Goal: Transaction & Acquisition: Purchase product/service

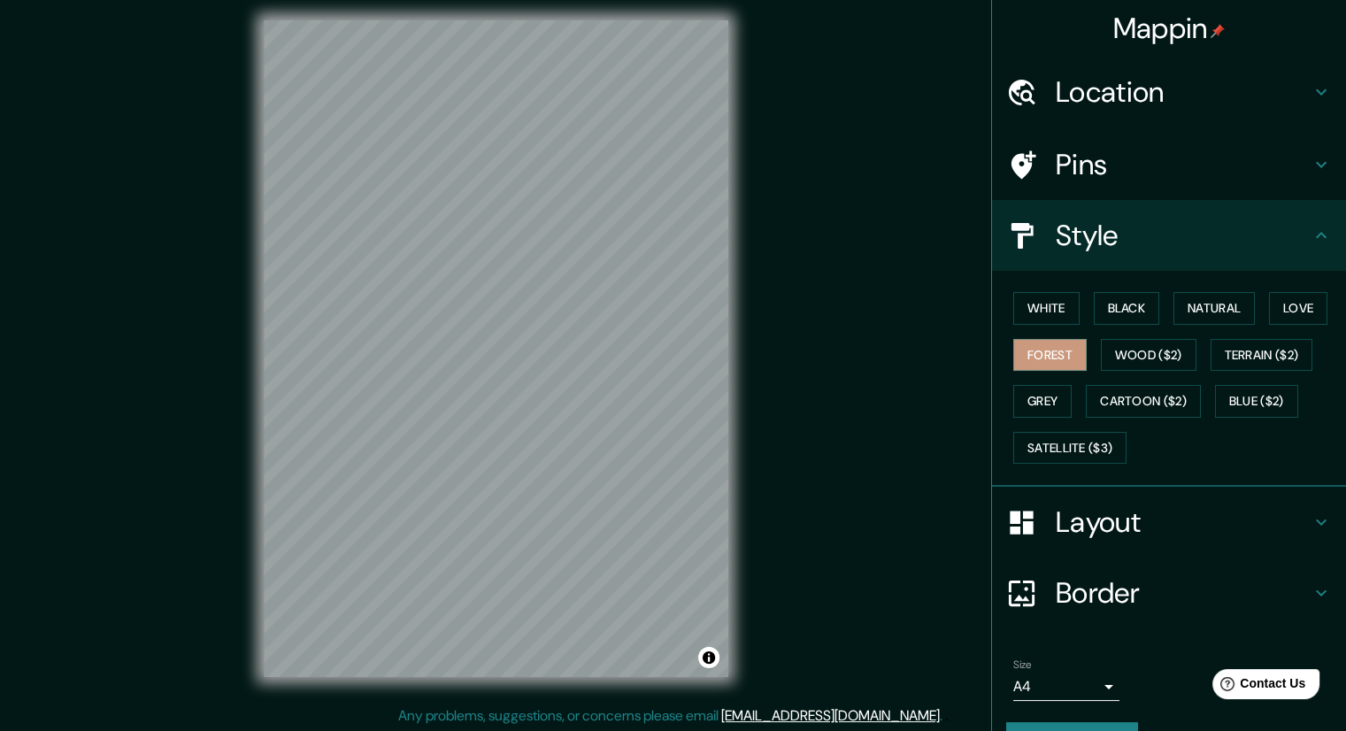
scroll to position [12, 0]
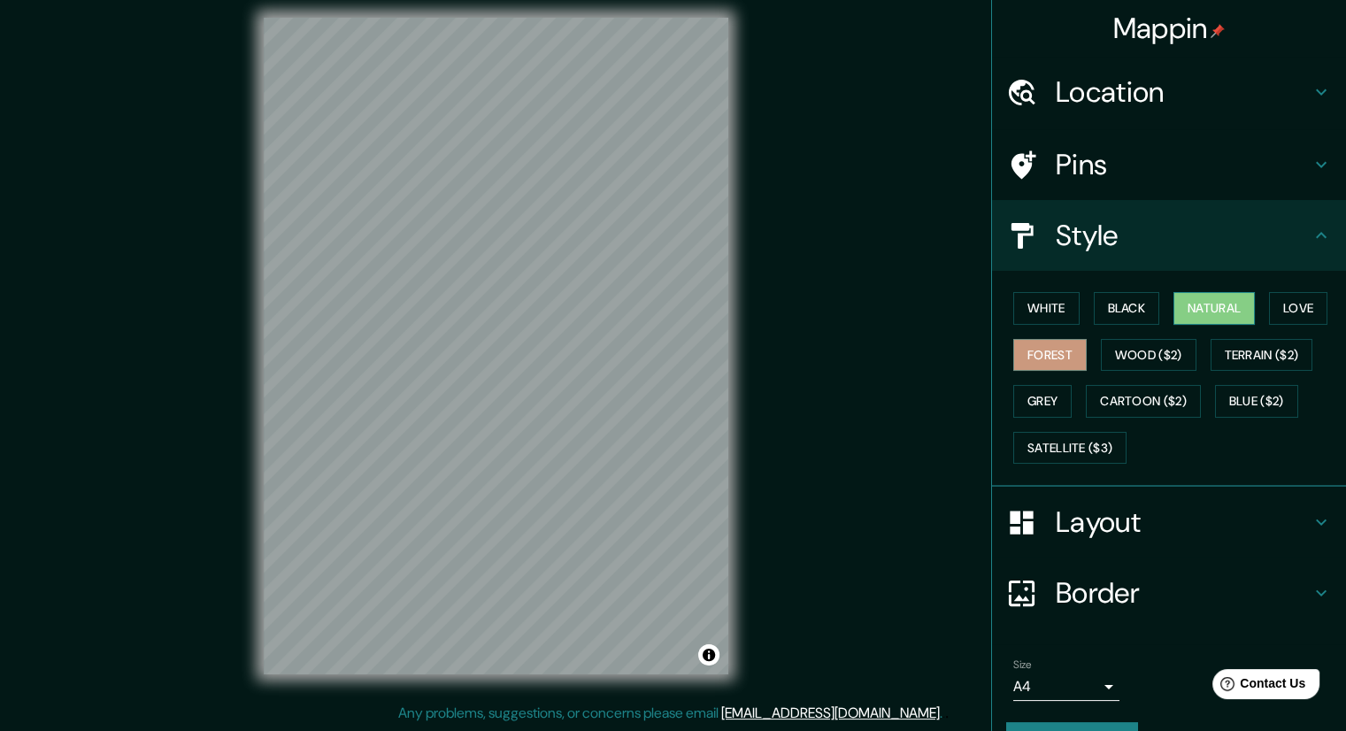
click at [1174, 309] on button "Natural" at bounding box center [1213, 308] width 81 height 33
click at [1125, 309] on button "Black" at bounding box center [1127, 308] width 66 height 33
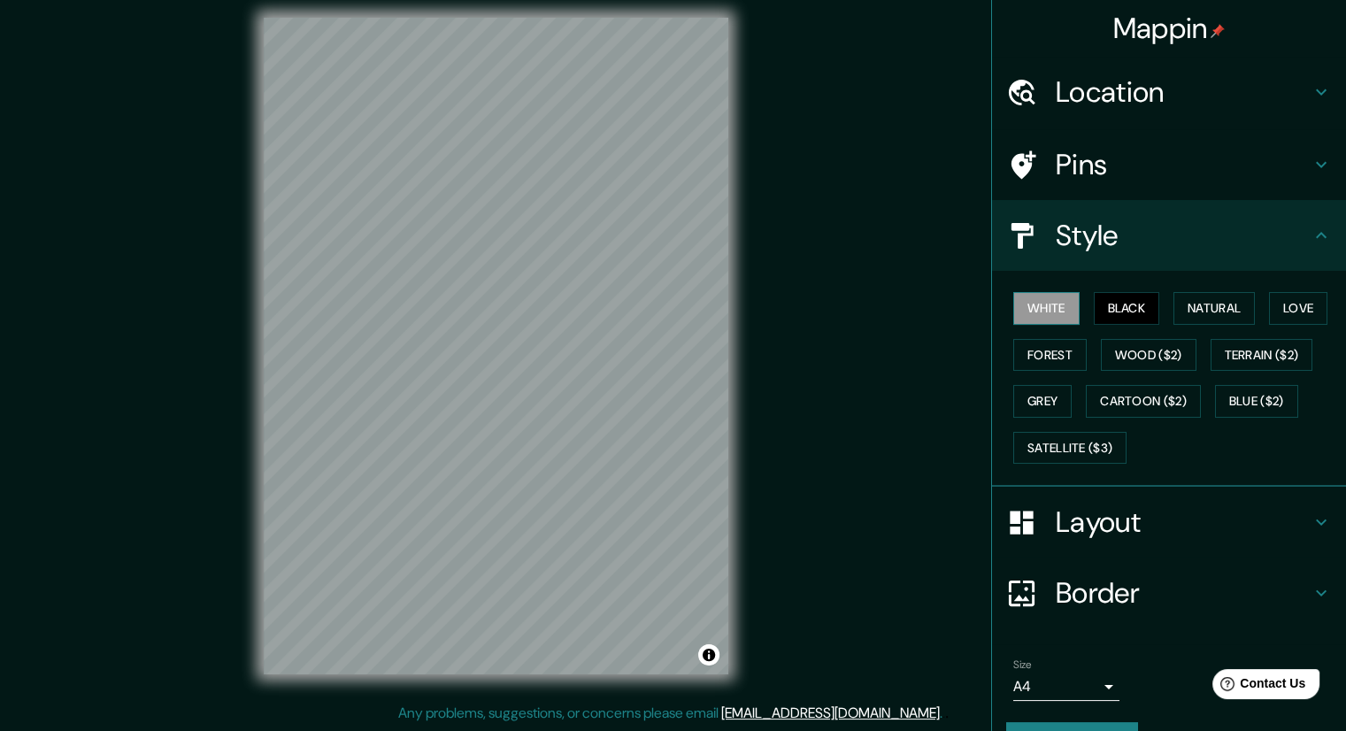
click at [1057, 301] on button "White" at bounding box center [1046, 308] width 66 height 33
click at [1271, 306] on button "Love" at bounding box center [1298, 308] width 58 height 33
click at [1026, 399] on button "Grey" at bounding box center [1042, 401] width 58 height 33
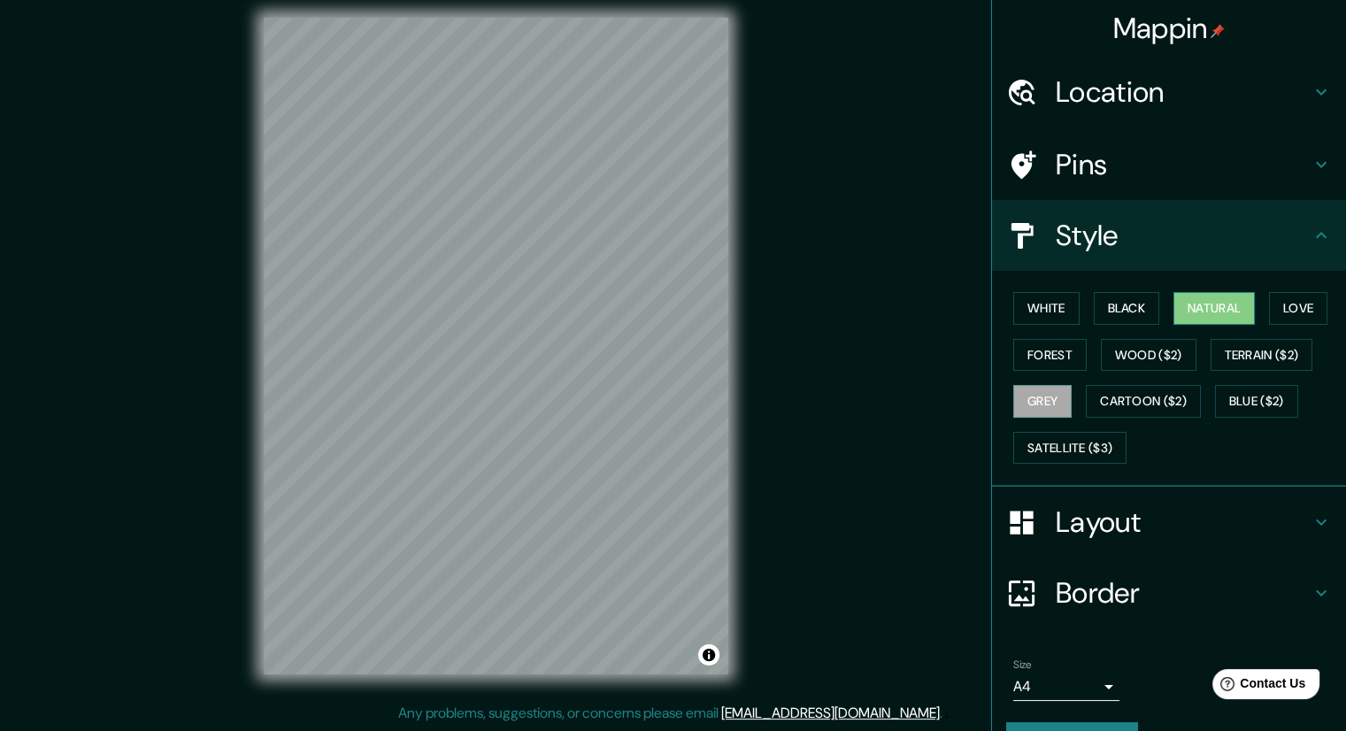
click at [1199, 308] on button "Natural" at bounding box center [1213, 308] width 81 height 33
drag, startPoint x: 515, startPoint y: 228, endPoint x: 507, endPoint y: 221, distance: 10.7
click at [507, 221] on div at bounding box center [503, 219] width 14 height 14
click at [506, 219] on div at bounding box center [503, 219] width 14 height 14
click at [501, 216] on div at bounding box center [502, 215] width 14 height 14
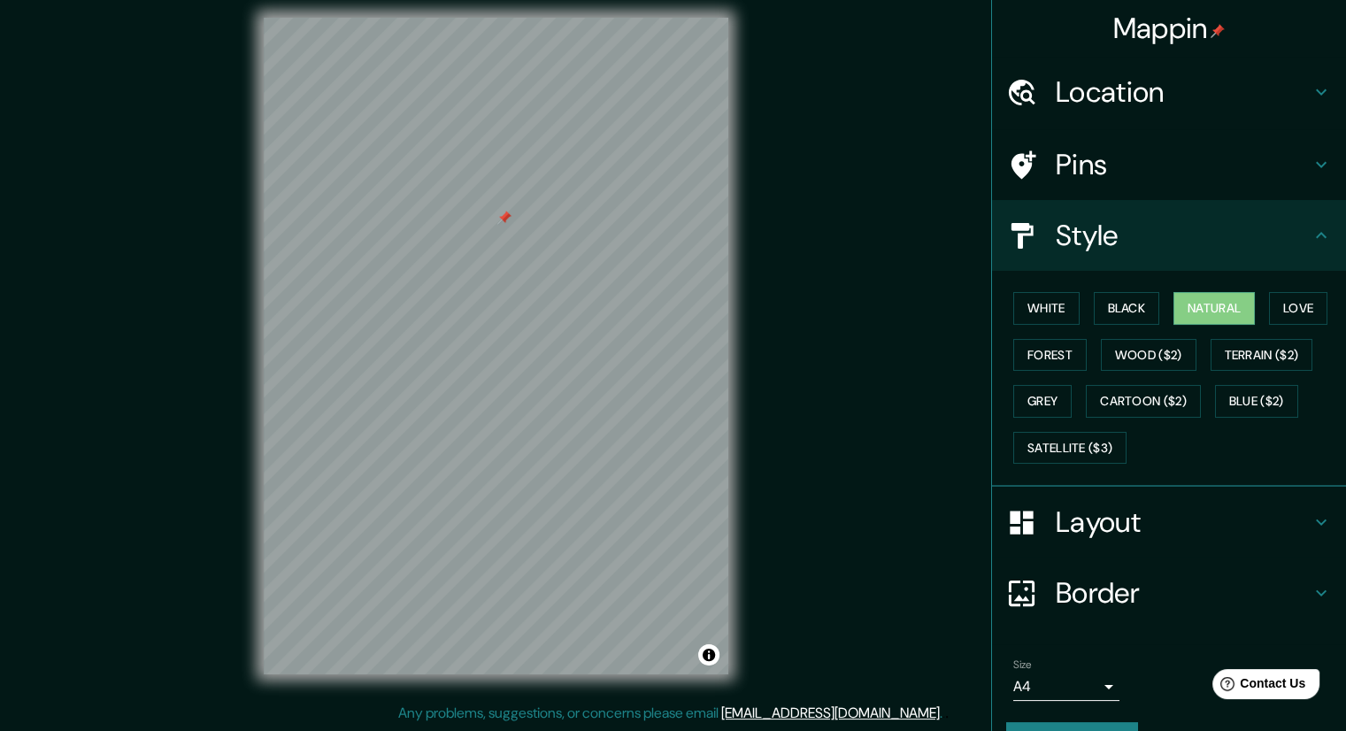
click at [501, 216] on div at bounding box center [504, 218] width 14 height 14
click at [1174, 110] on div "Location" at bounding box center [1169, 92] width 354 height 71
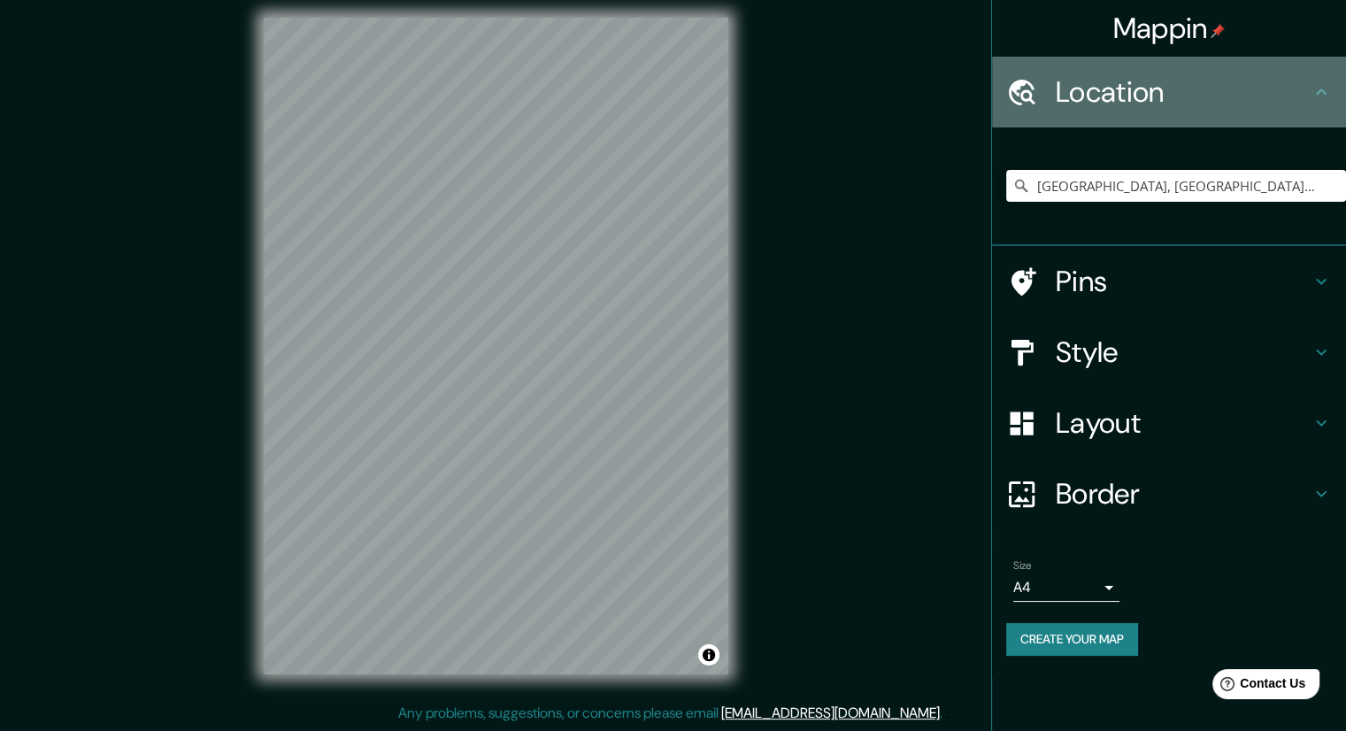
click at [1246, 103] on h4 "Location" at bounding box center [1183, 91] width 255 height 35
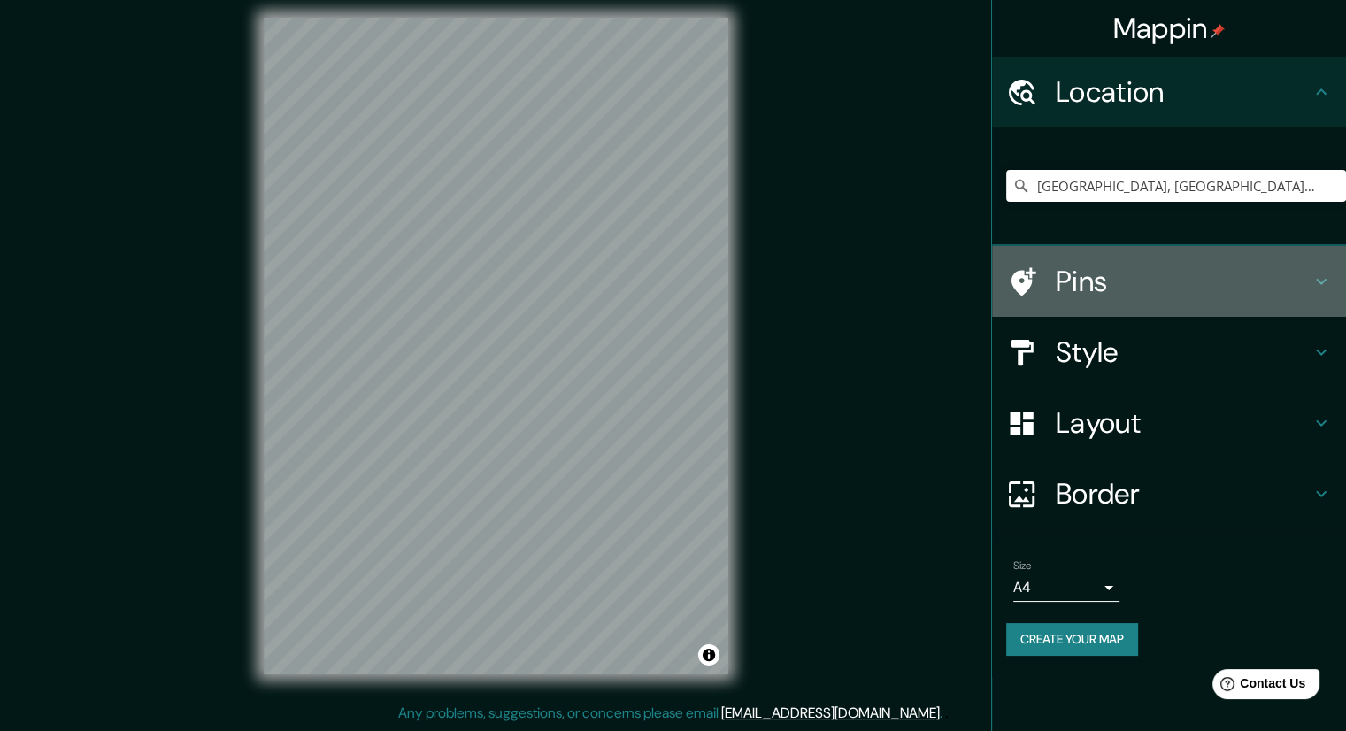
click at [1198, 267] on h4 "Pins" at bounding box center [1183, 281] width 255 height 35
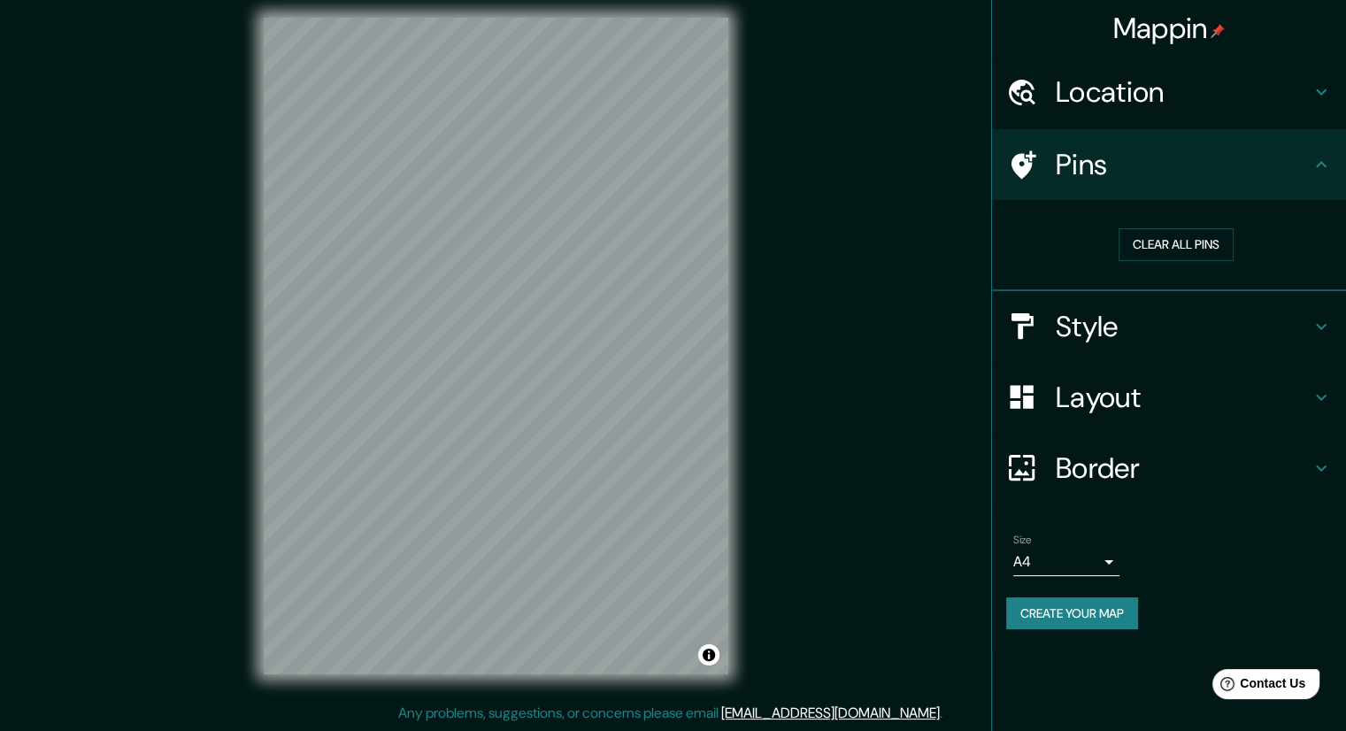
click at [1272, 320] on h4 "Style" at bounding box center [1183, 326] width 255 height 35
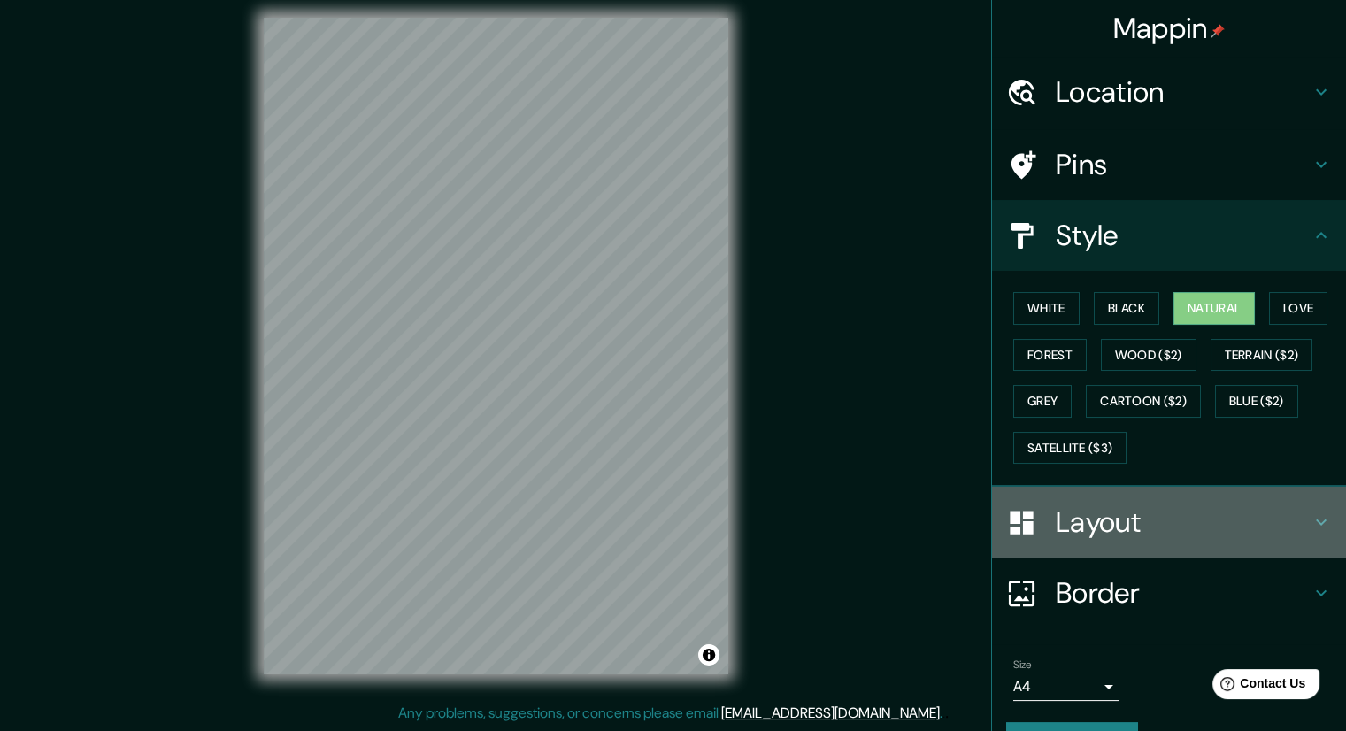
click at [1198, 528] on h4 "Layout" at bounding box center [1183, 521] width 255 height 35
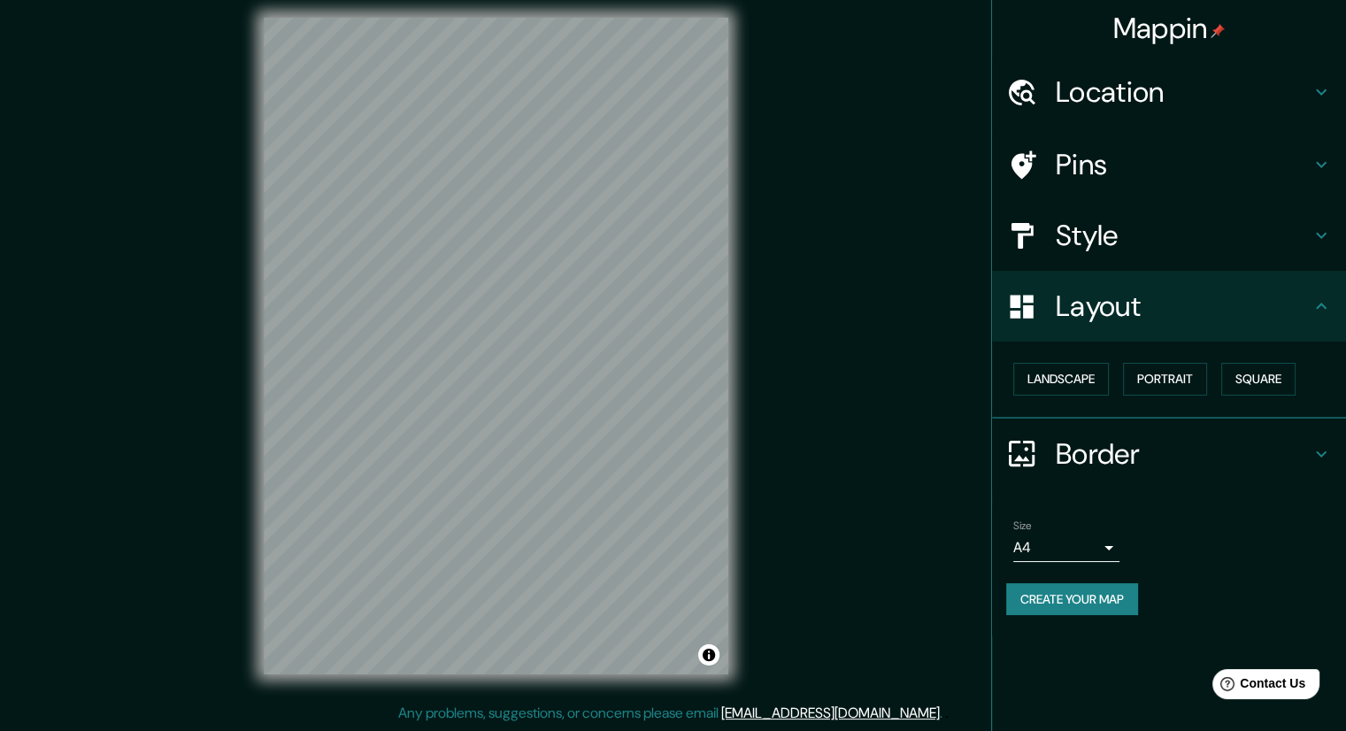
click at [1118, 457] on h4 "Border" at bounding box center [1183, 453] width 255 height 35
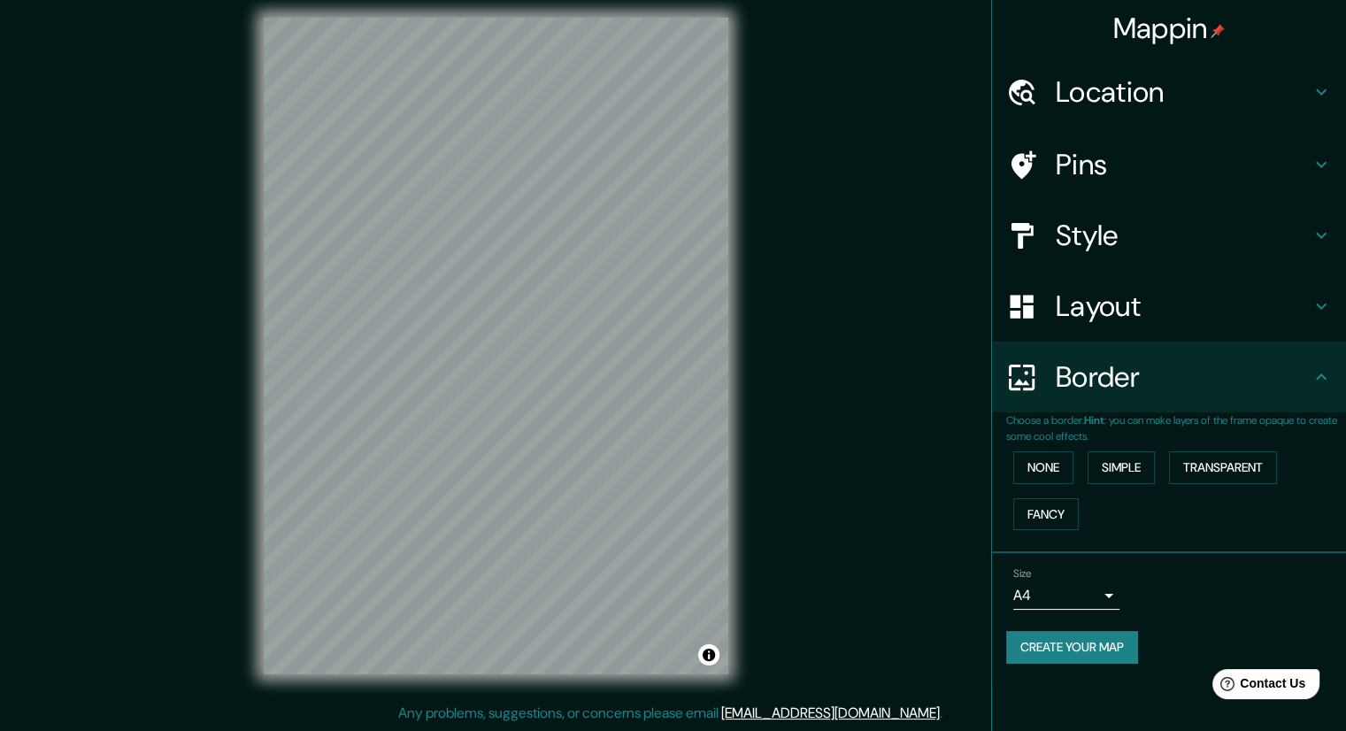
click at [1100, 598] on body "Mappin Location [GEOGRAPHIC_DATA], [GEOGRAPHIC_DATA][PERSON_NAME], [GEOGRAPHIC_…" at bounding box center [673, 353] width 1346 height 731
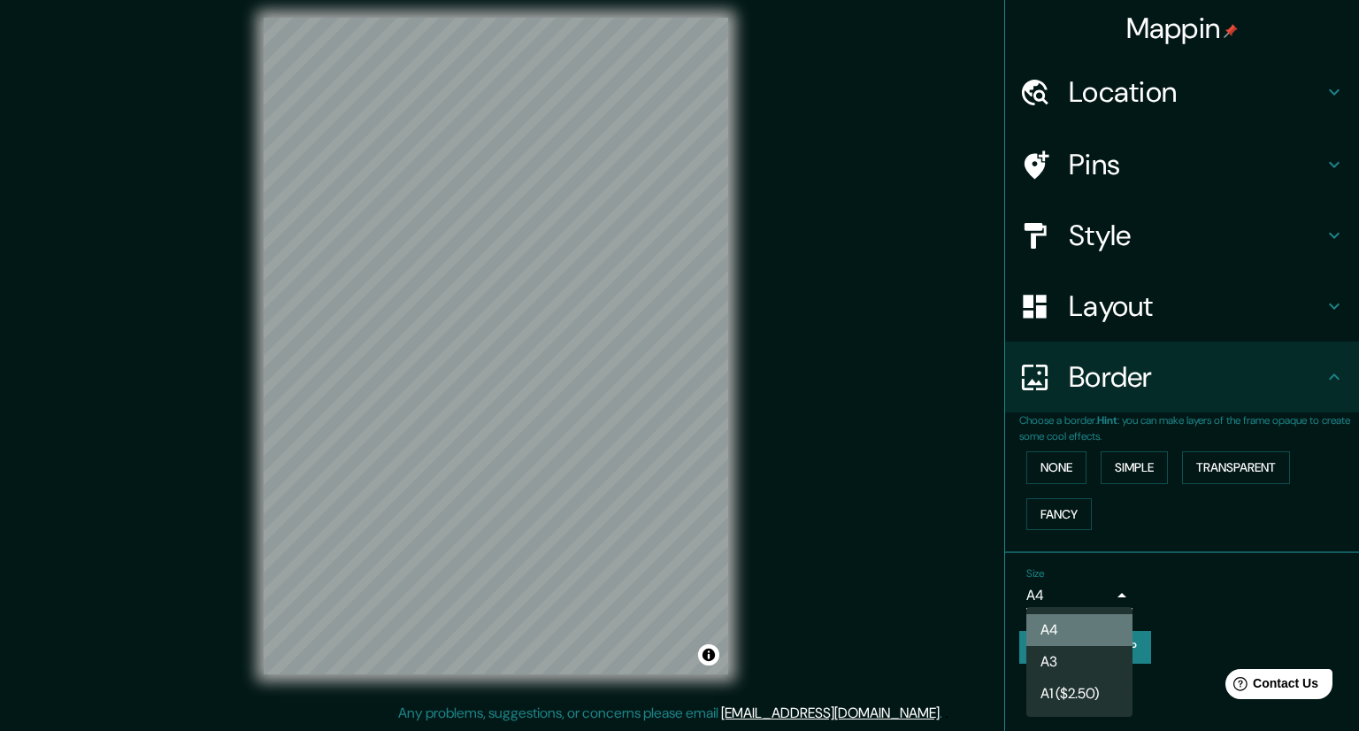
click at [1092, 638] on li "A4" at bounding box center [1079, 630] width 106 height 32
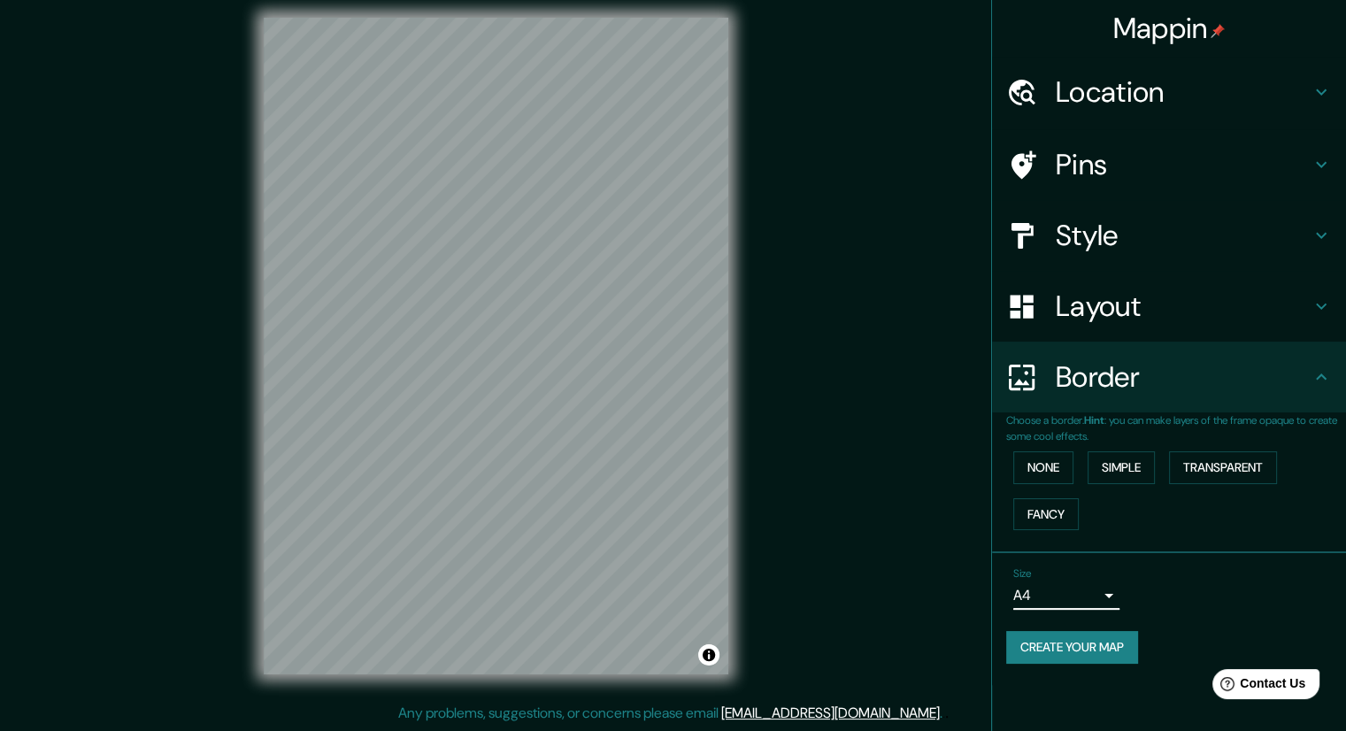
click at [1095, 608] on div "Size A4 single" at bounding box center [1169, 588] width 326 height 57
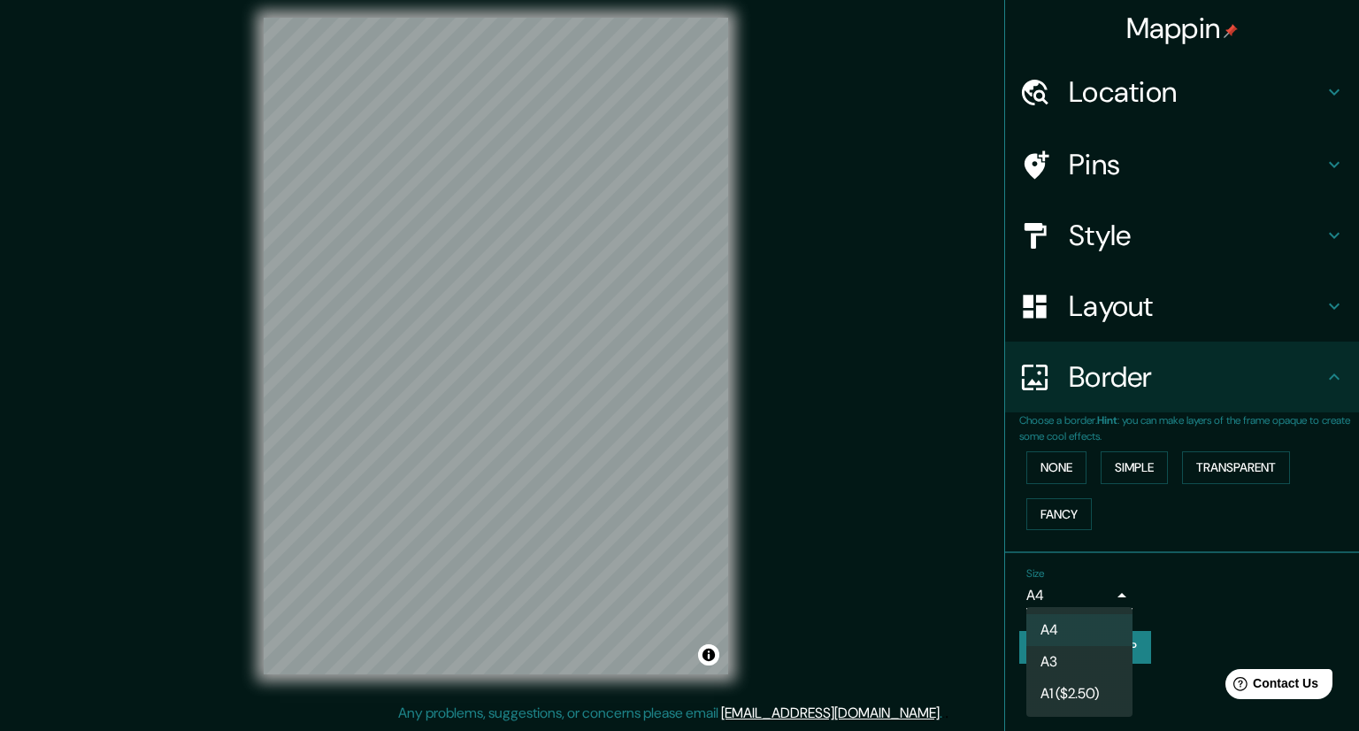
click at [1099, 595] on body "Mappin Location [GEOGRAPHIC_DATA], [GEOGRAPHIC_DATA][PERSON_NAME], [GEOGRAPHIC_…" at bounding box center [679, 353] width 1359 height 731
click at [1061, 655] on li "A3" at bounding box center [1079, 662] width 106 height 32
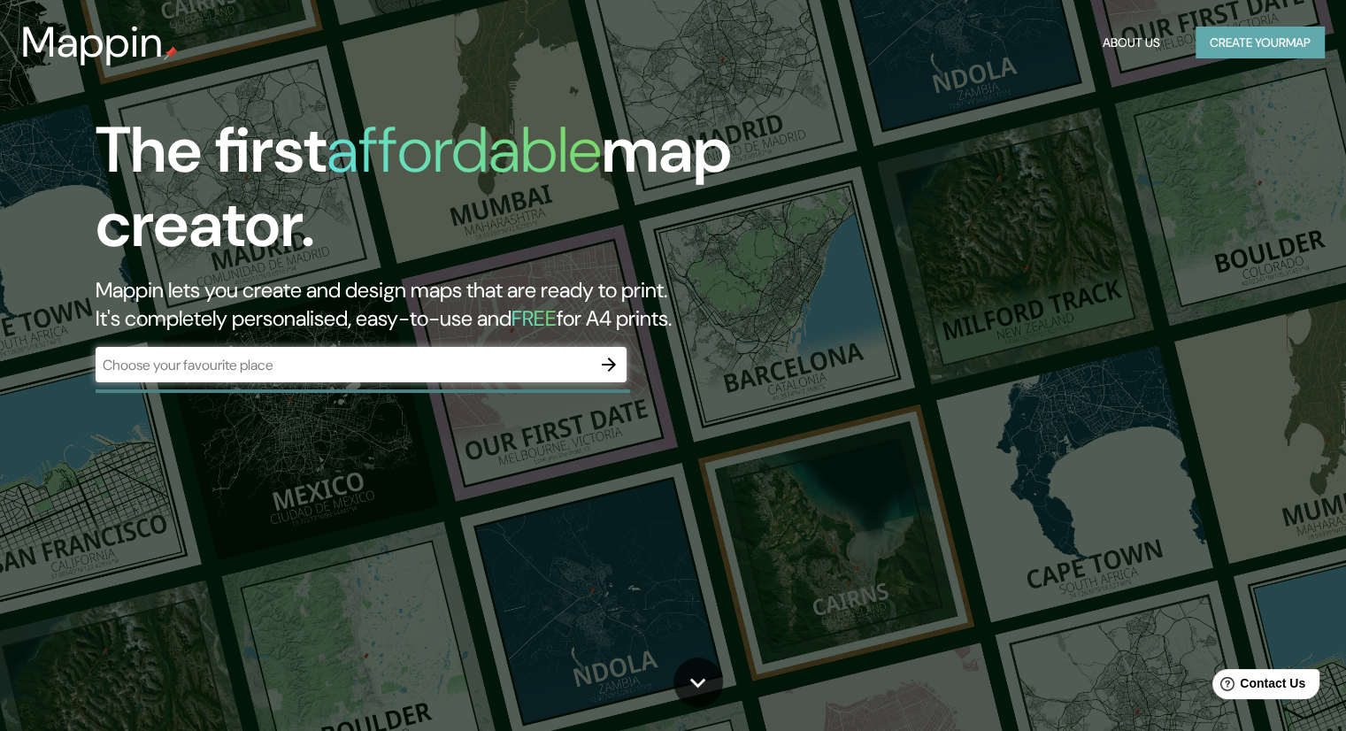
click at [1277, 52] on button "Create your map" at bounding box center [1259, 43] width 129 height 33
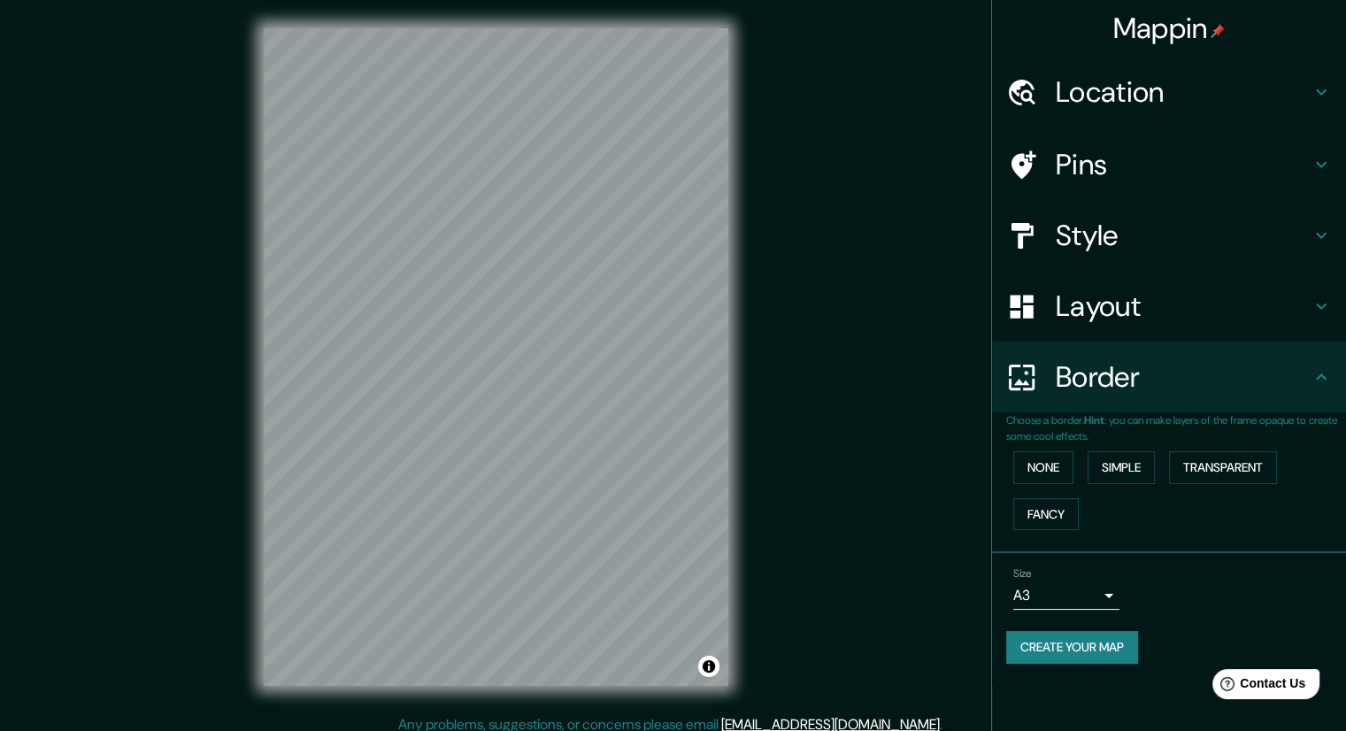
click at [1239, 92] on h4 "Location" at bounding box center [1183, 91] width 255 height 35
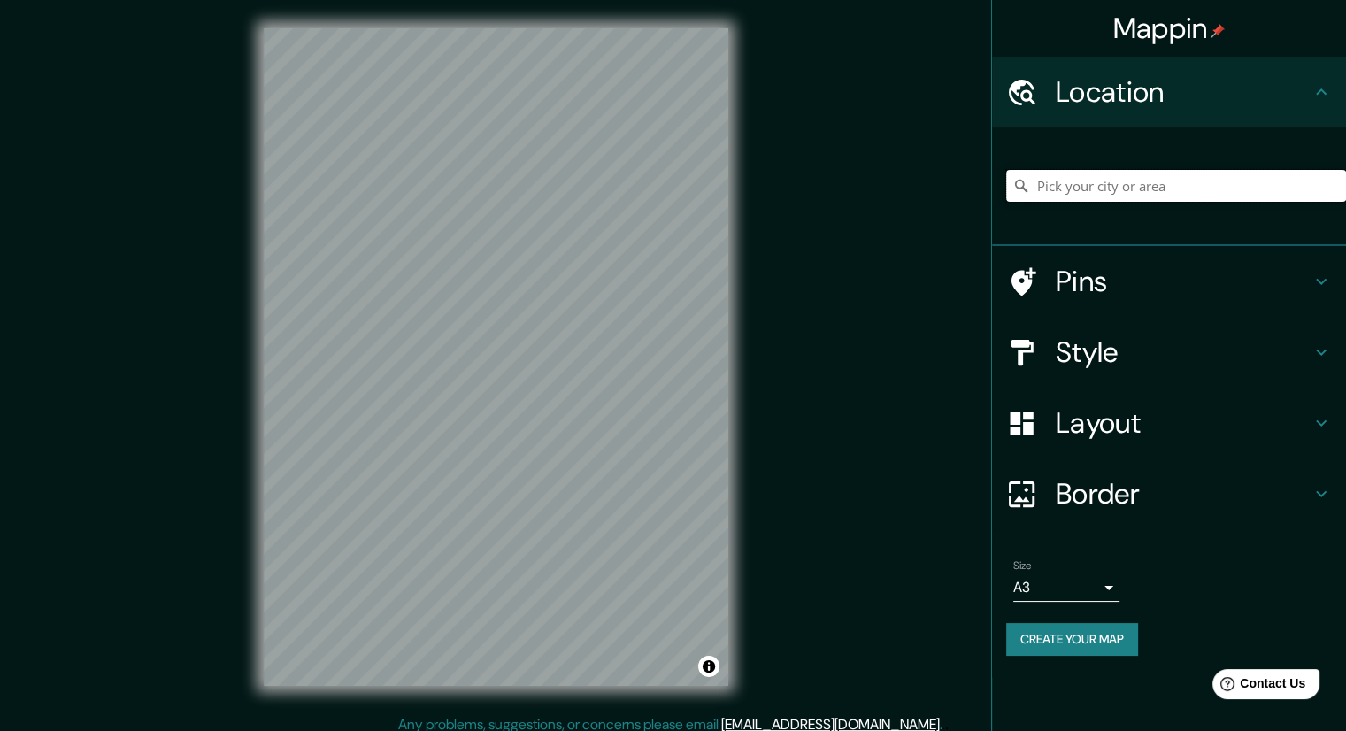
click at [1117, 189] on input "Pick your city or area" at bounding box center [1176, 186] width 340 height 32
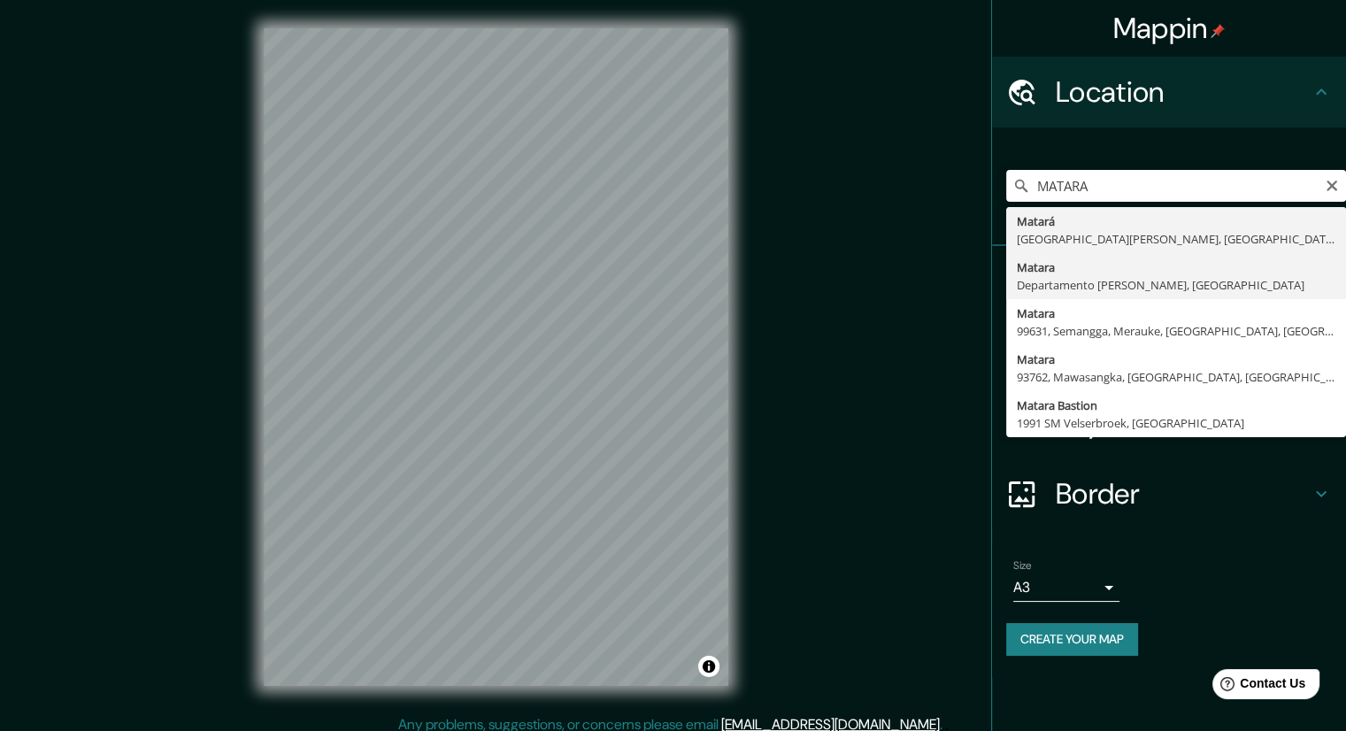
type input "[GEOGRAPHIC_DATA], [GEOGRAPHIC_DATA][PERSON_NAME], [GEOGRAPHIC_DATA]"
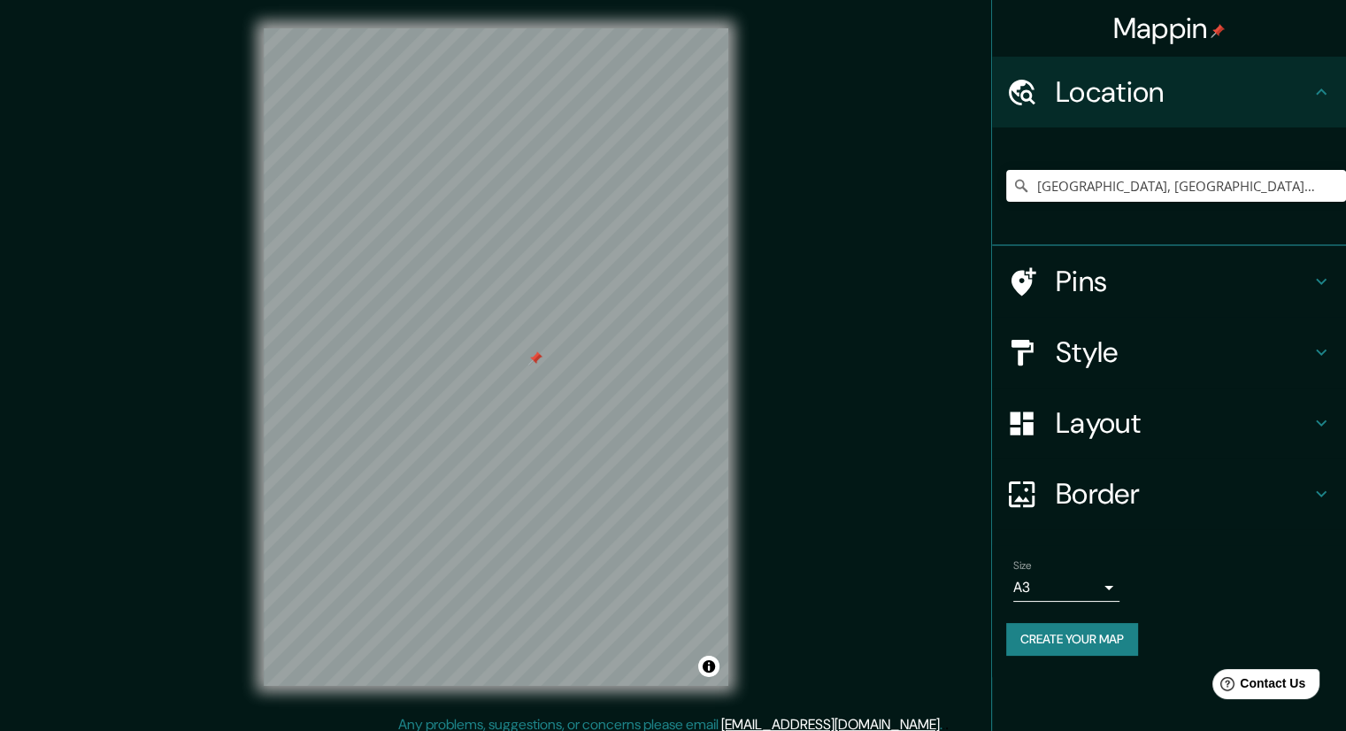
click at [541, 358] on div at bounding box center [535, 358] width 14 height 14
